Goal: Task Accomplishment & Management: Manage account settings

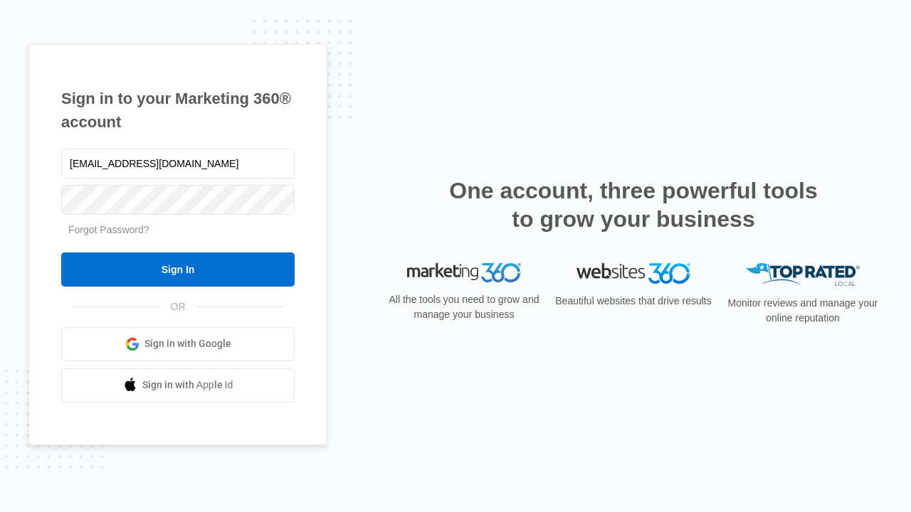
type input "[EMAIL_ADDRESS][DOMAIN_NAME]"
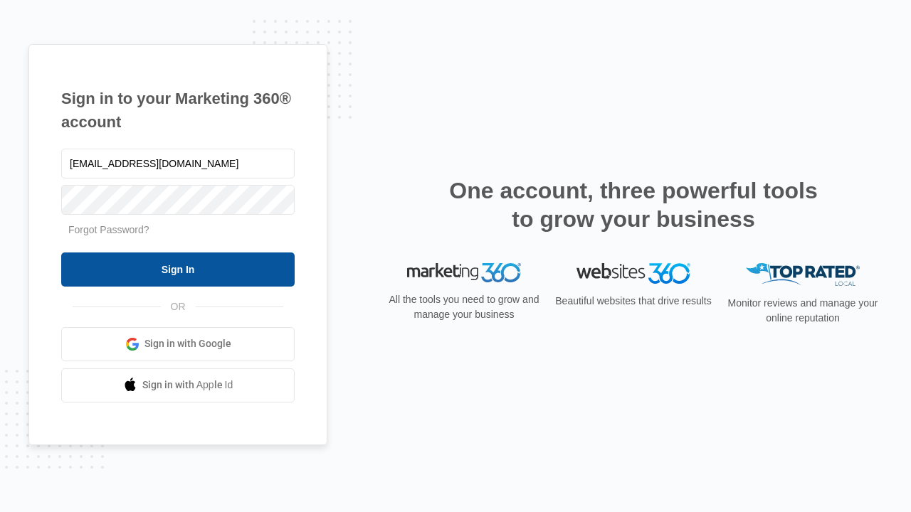
click at [178, 269] on input "Sign In" at bounding box center [177, 270] width 233 height 34
